Goal: Browse casually: Explore the website without a specific task or goal

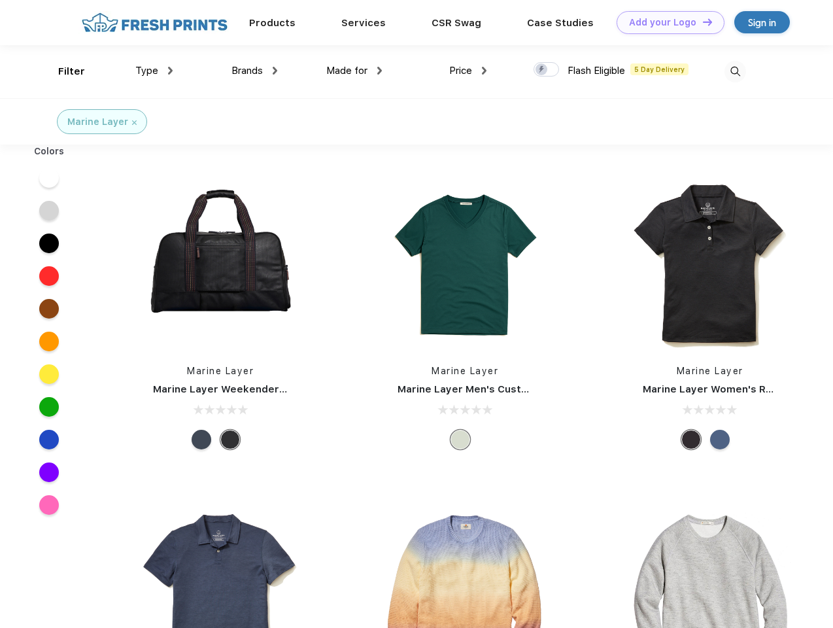
click at [665, 22] on link "Add your Logo Design Tool" at bounding box center [670, 22] width 108 height 23
click at [0, 0] on div "Design Tool" at bounding box center [0, 0] width 0 height 0
click at [701, 22] on link "Add your Logo Design Tool" at bounding box center [670, 22] width 108 height 23
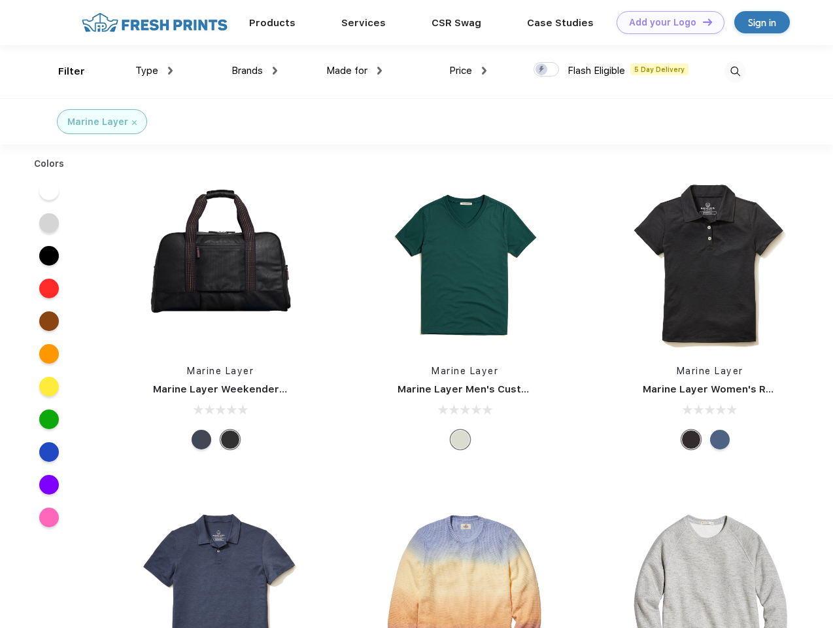
click at [63, 71] on div "Filter" at bounding box center [71, 71] width 27 height 15
click at [154, 71] on span "Type" at bounding box center [146, 71] width 23 height 12
click at [254, 71] on span "Brands" at bounding box center [246, 71] width 31 height 12
click at [354, 71] on span "Made for" at bounding box center [346, 71] width 41 height 12
click at [468, 71] on span "Price" at bounding box center [460, 71] width 23 height 12
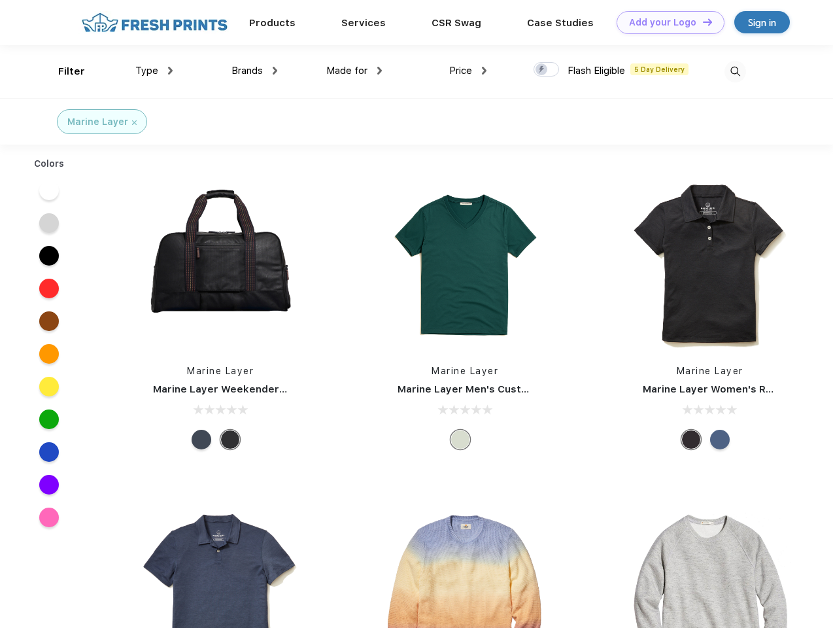
click at [547, 70] on div at bounding box center [545, 69] width 25 height 14
click at [542, 70] on input "checkbox" at bounding box center [537, 65] width 8 height 8
click at [735, 71] on img at bounding box center [735, 72] width 22 height 22
